Goal: Find contact information: Find contact information

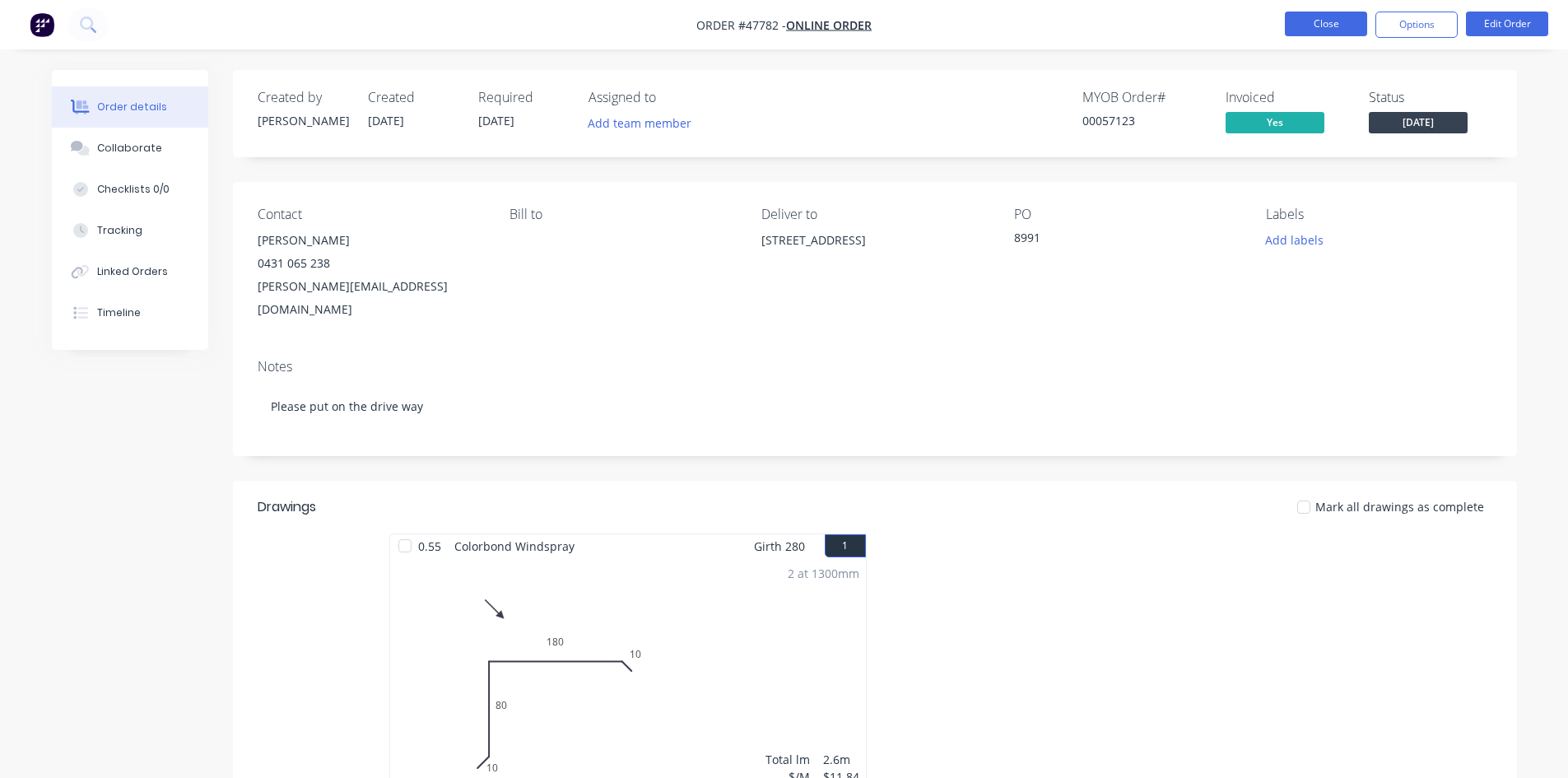
click at [1308, 21] on button "Close" at bounding box center [1326, 24] width 82 height 25
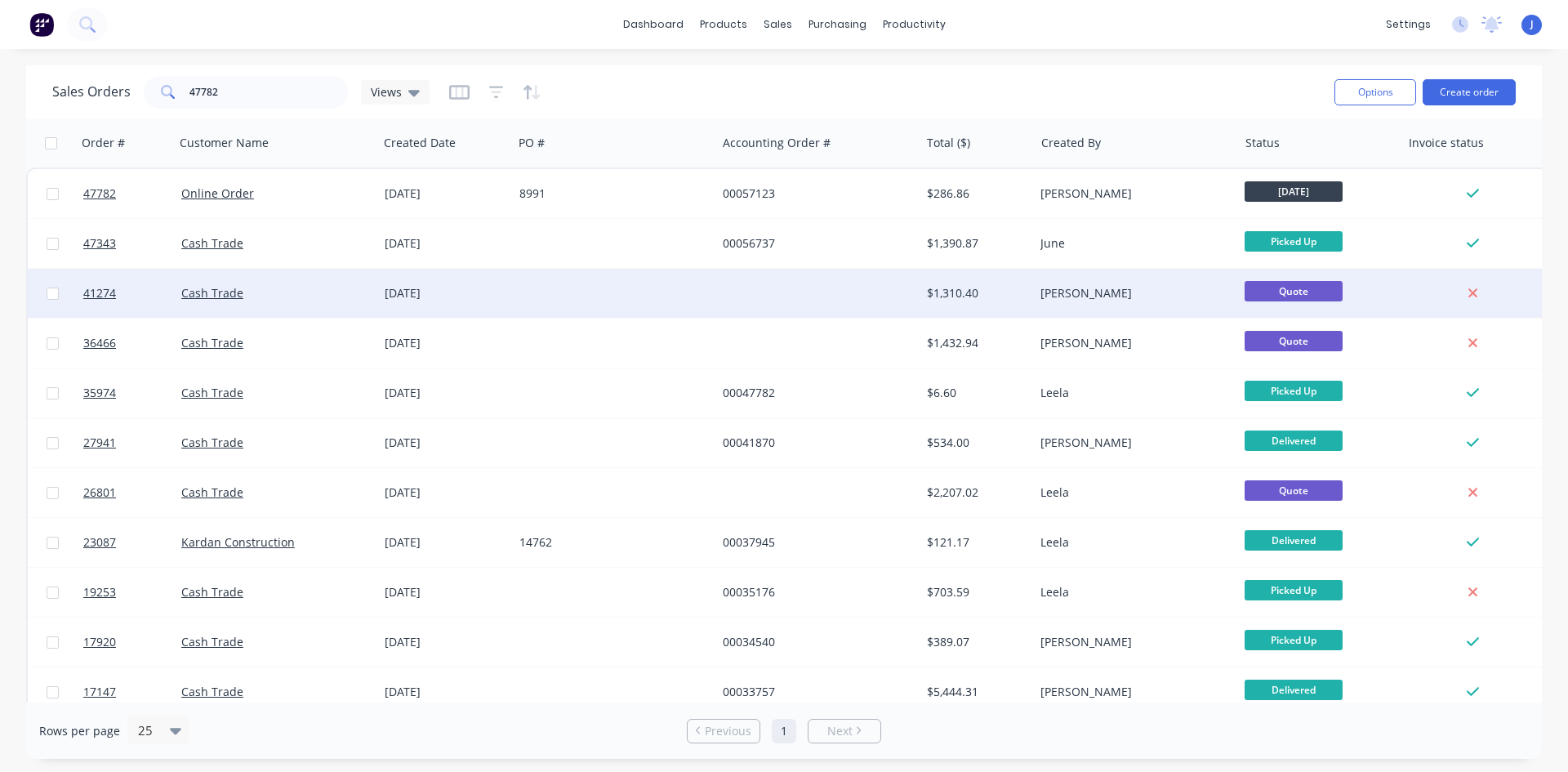
click at [866, 300] on div at bounding box center [818, 293] width 204 height 49
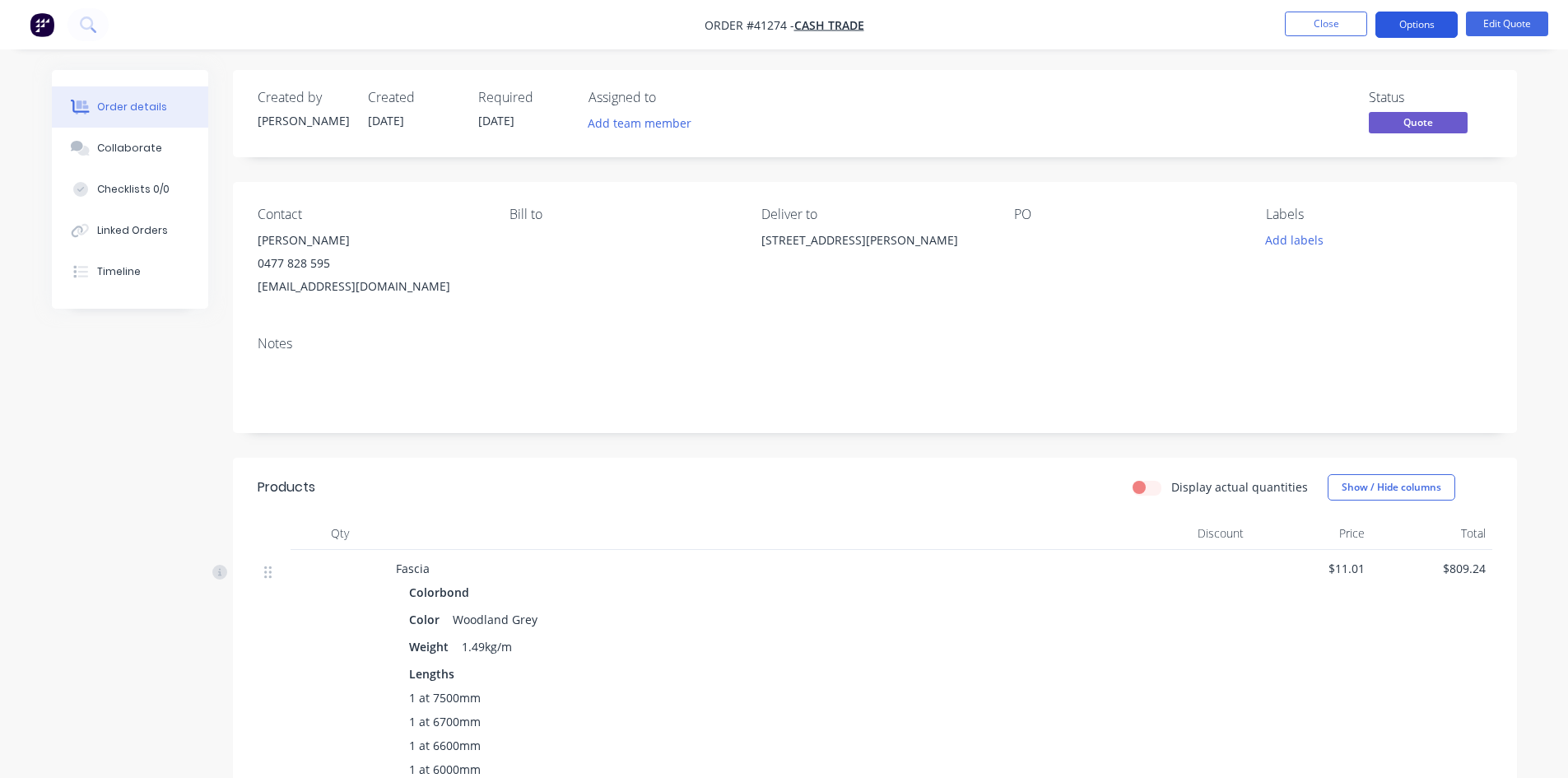
click at [1418, 18] on button "Options" at bounding box center [1417, 25] width 82 height 26
click at [393, 182] on div "Contact [PERSON_NAME] [PHONE_NUMBER] [EMAIL_ADDRESS][DOMAIN_NAME] [PERSON_NAME]…" at bounding box center [874, 253] width 1284 height 140
click at [1325, 31] on button "Close" at bounding box center [1326, 24] width 82 height 25
